Goal: Information Seeking & Learning: Learn about a topic

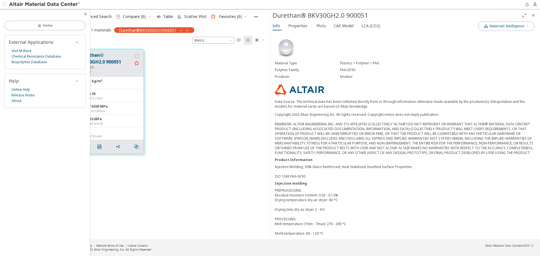
scroll to position [191, 195]
click at [86, 16] on icon "button" at bounding box center [85, 14] width 5 height 5
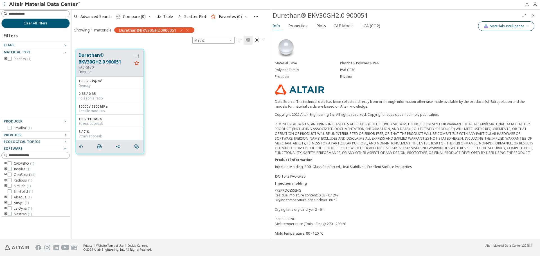
click at [529, 27] on icon "button" at bounding box center [527, 25] width 3 height 3
click at [525, 27] on span "Materials Intelligence" at bounding box center [506, 26] width 45 height 5
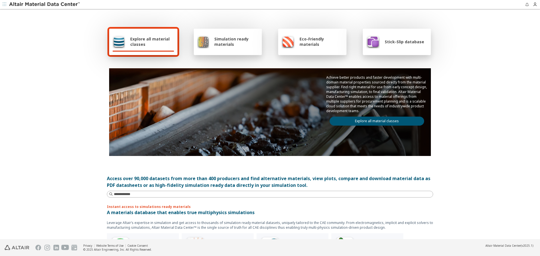
click at [388, 120] on link "Explore all material classes" at bounding box center [377, 121] width 95 height 9
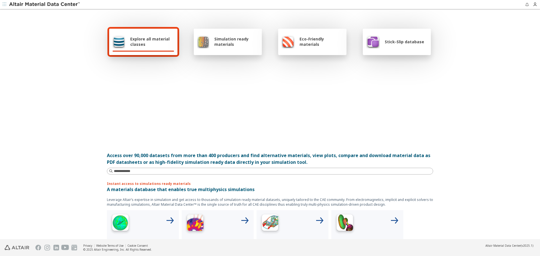
click at [388, 120] on div at bounding box center [270, 100] width 322 height 65
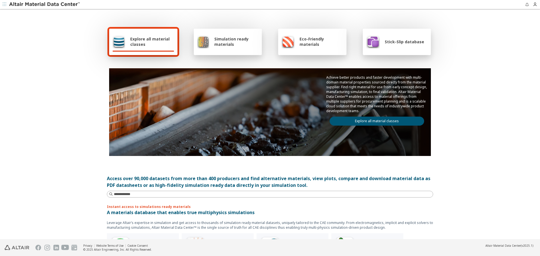
click at [388, 120] on link "Explore all material classes" at bounding box center [377, 121] width 95 height 9
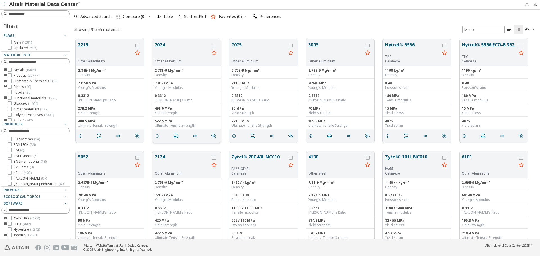
scroll to position [200, 465]
